Goal: Task Accomplishment & Management: Manage account settings

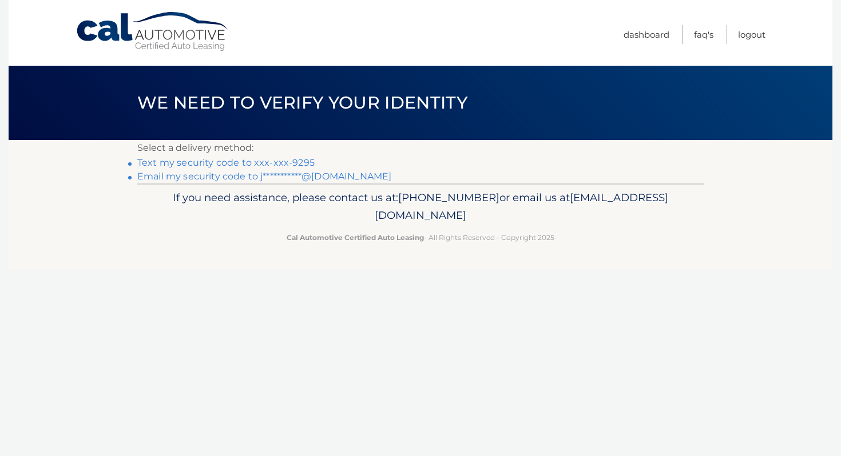
click at [258, 164] on link "Text my security code to xxx-xxx-9295" at bounding box center [225, 162] width 177 height 11
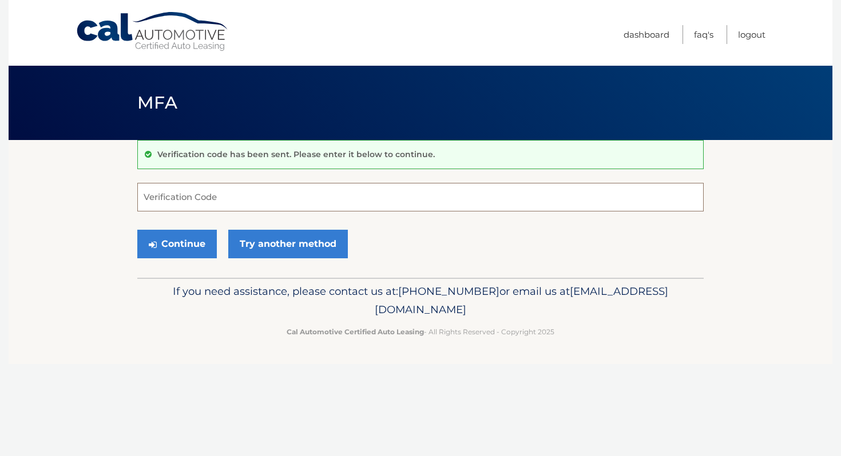
click at [246, 186] on input "Verification Code" at bounding box center [420, 197] width 566 height 29
type input "351291"
click at [174, 254] on button "Continue" at bounding box center [176, 244] width 79 height 29
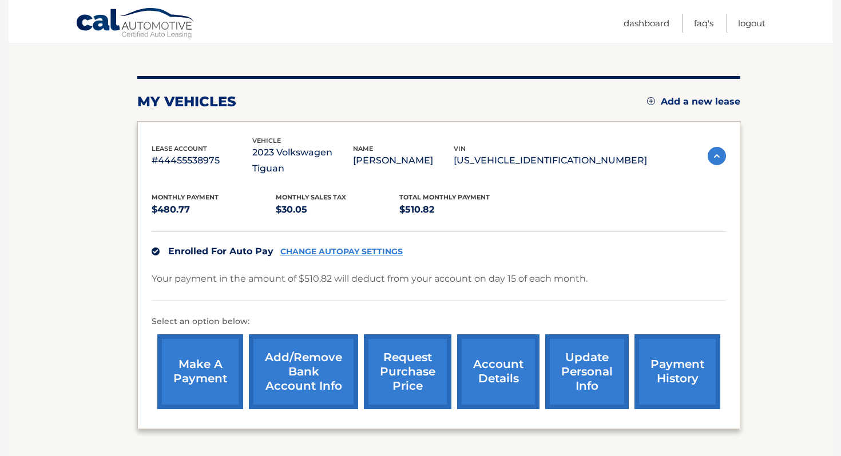
scroll to position [193, 0]
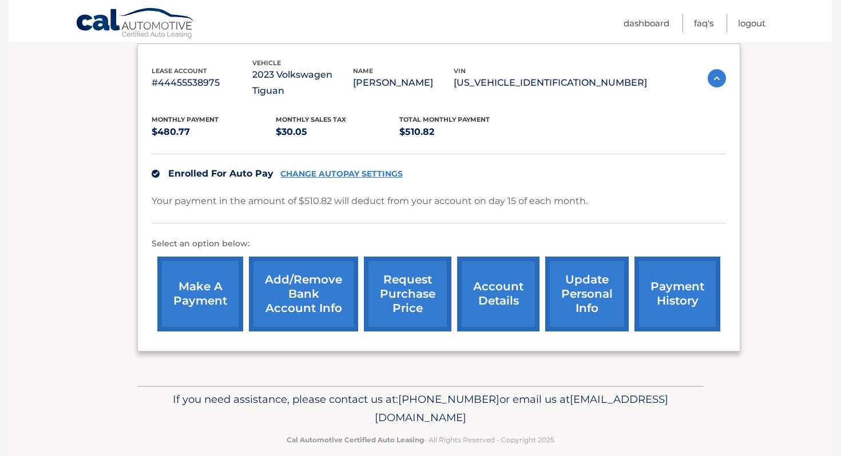
click at [510, 287] on link "account details" at bounding box center [498, 294] width 82 height 75
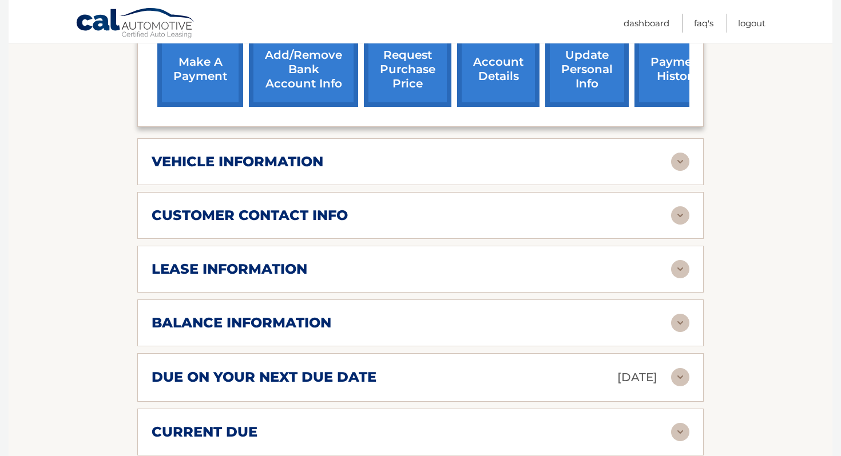
scroll to position [474, 0]
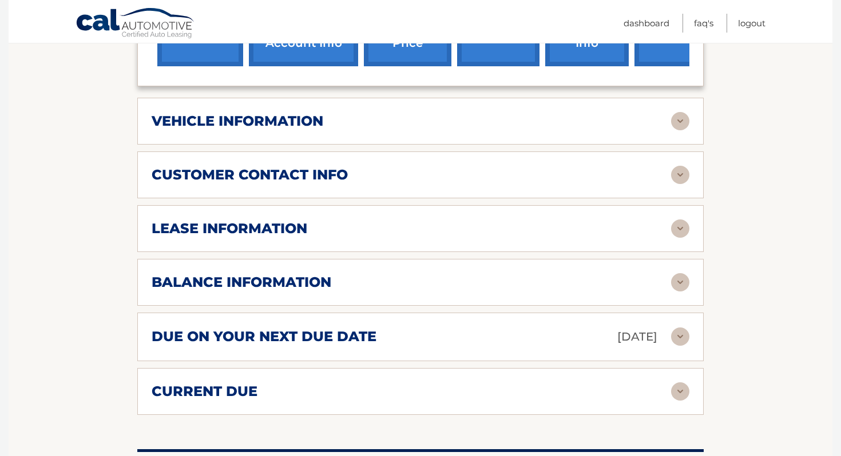
click at [678, 226] on img at bounding box center [680, 229] width 18 height 18
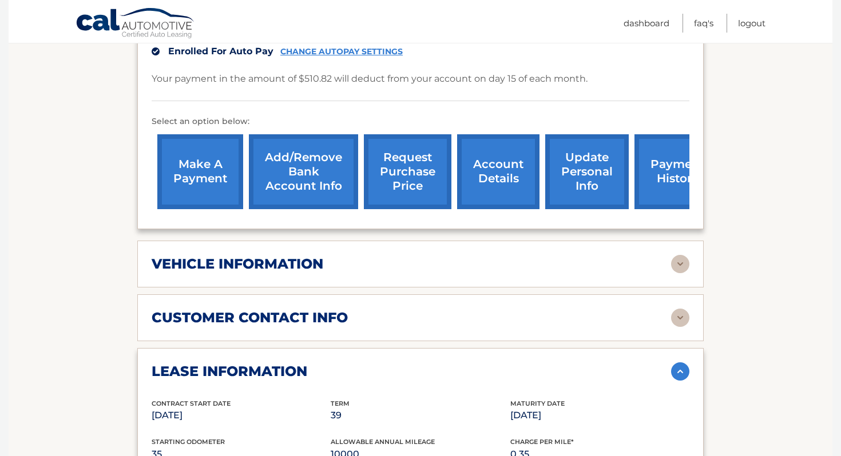
scroll to position [0, 0]
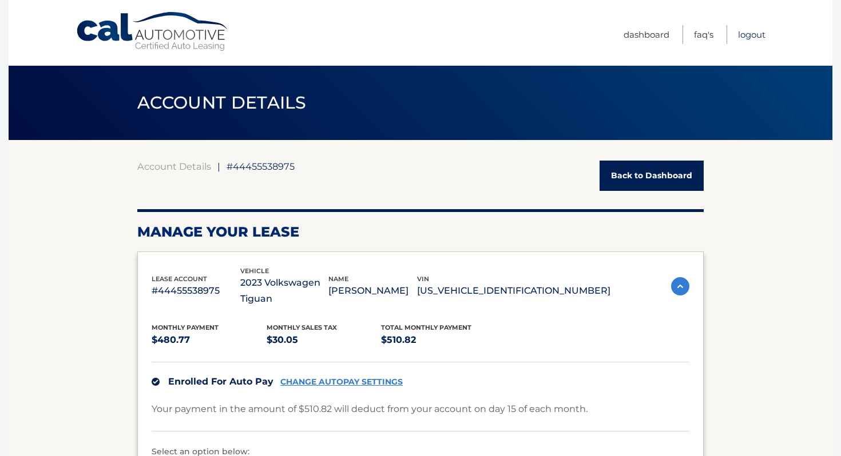
click at [745, 34] on link "Logout" at bounding box center [751, 34] width 27 height 19
